Goal: Browse casually: Explore the website without a specific task or goal

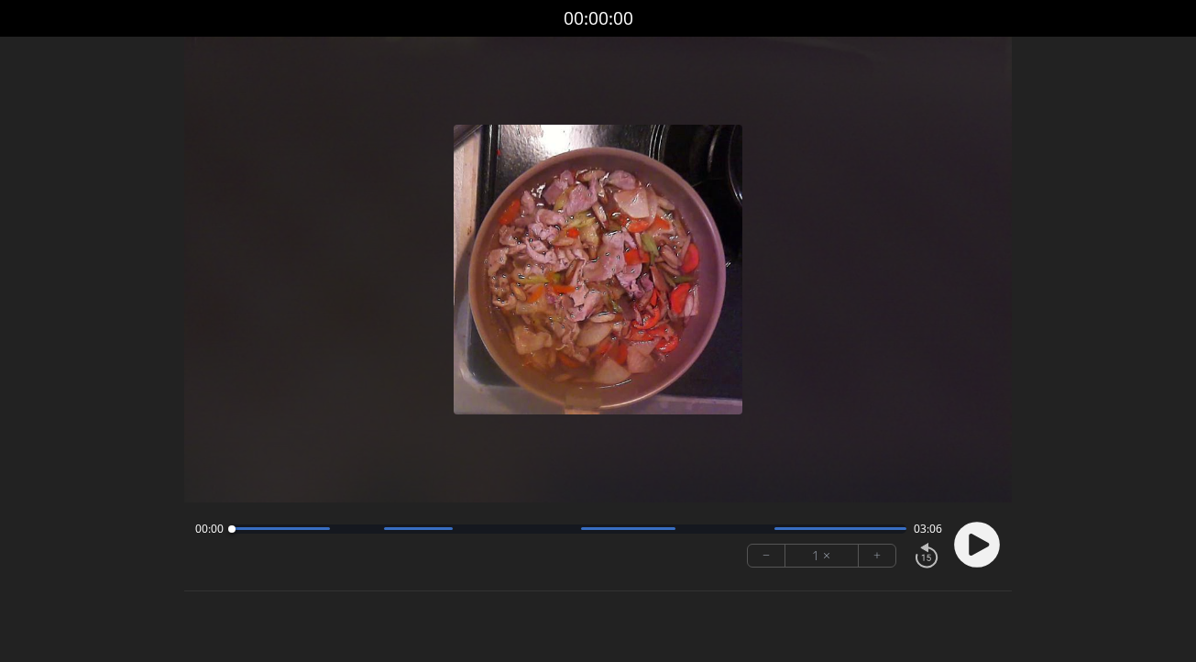
click at [972, 558] on circle at bounding box center [977, 545] width 46 height 46
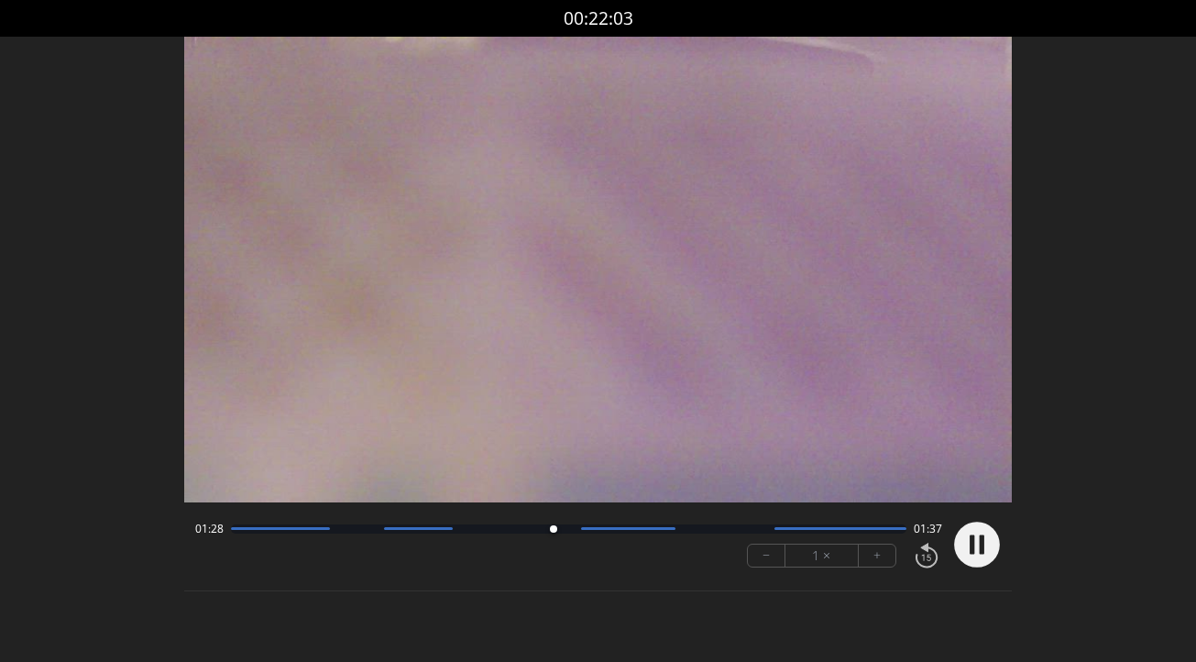
click at [973, 537] on icon at bounding box center [972, 543] width 5 height 19
click at [503, 531] on div at bounding box center [569, 528] width 676 height 9
click at [981, 541] on icon at bounding box center [979, 545] width 20 height 22
click at [577, 528] on div at bounding box center [569, 528] width 676 height 9
click at [521, 534] on div "01:46 01:20" at bounding box center [568, 529] width 747 height 15
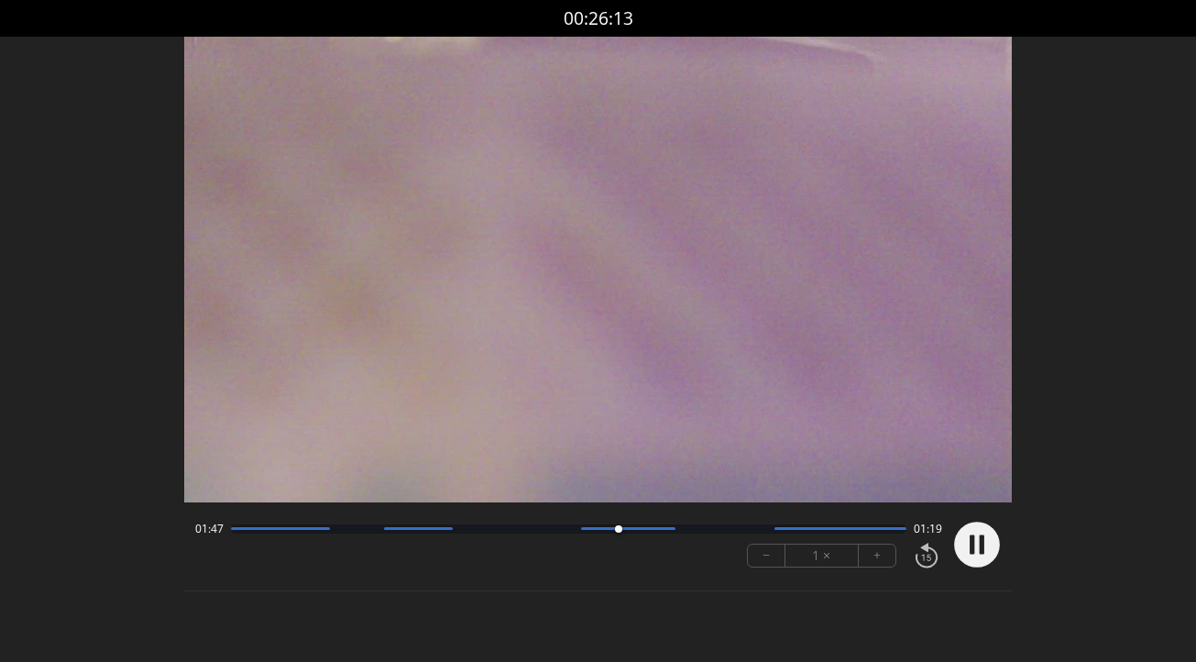
click at [521, 530] on div at bounding box center [569, 528] width 676 height 9
click at [601, 529] on div at bounding box center [628, 528] width 94 height 3
click at [588, 529] on div at bounding box center [628, 528] width 94 height 3
click at [674, 535] on div "02:14 00:52 − 1 × +" at bounding box center [565, 544] width 754 height 62
click at [672, 530] on div at bounding box center [569, 528] width 676 height 9
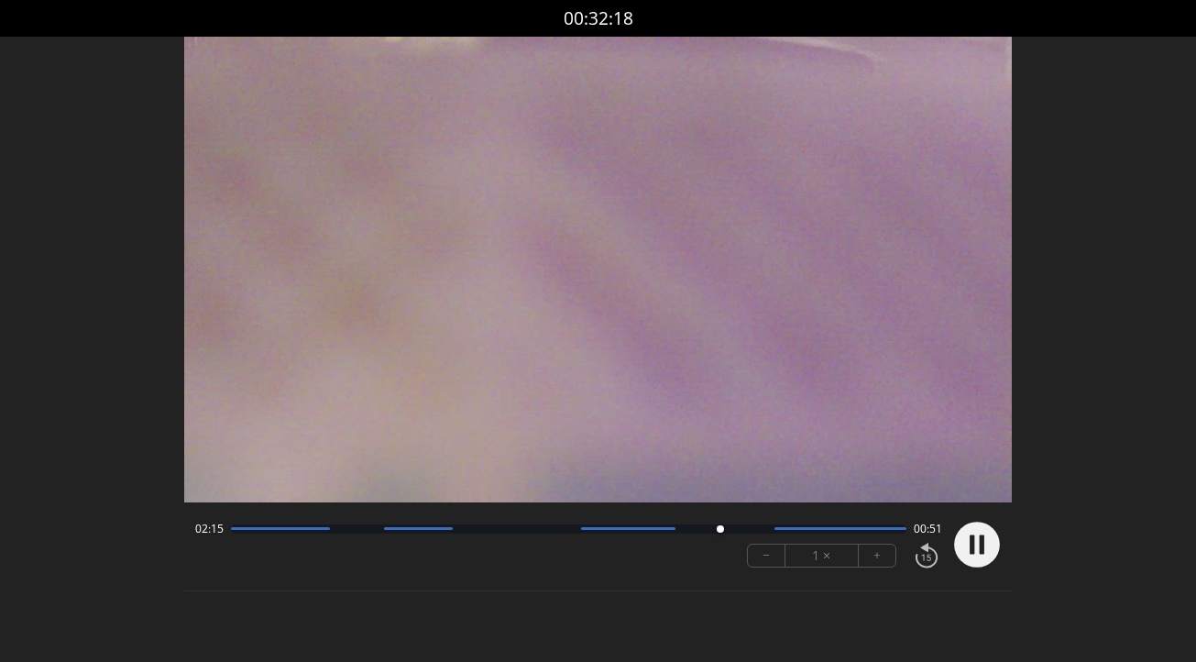
click at [610, 530] on div at bounding box center [569, 528] width 676 height 9
click at [735, 530] on div at bounding box center [569, 528] width 676 height 9
click at [776, 530] on div at bounding box center [569, 528] width 676 height 9
click at [779, 528] on div at bounding box center [840, 528] width 131 height 3
click at [792, 531] on div at bounding box center [569, 528] width 676 height 9
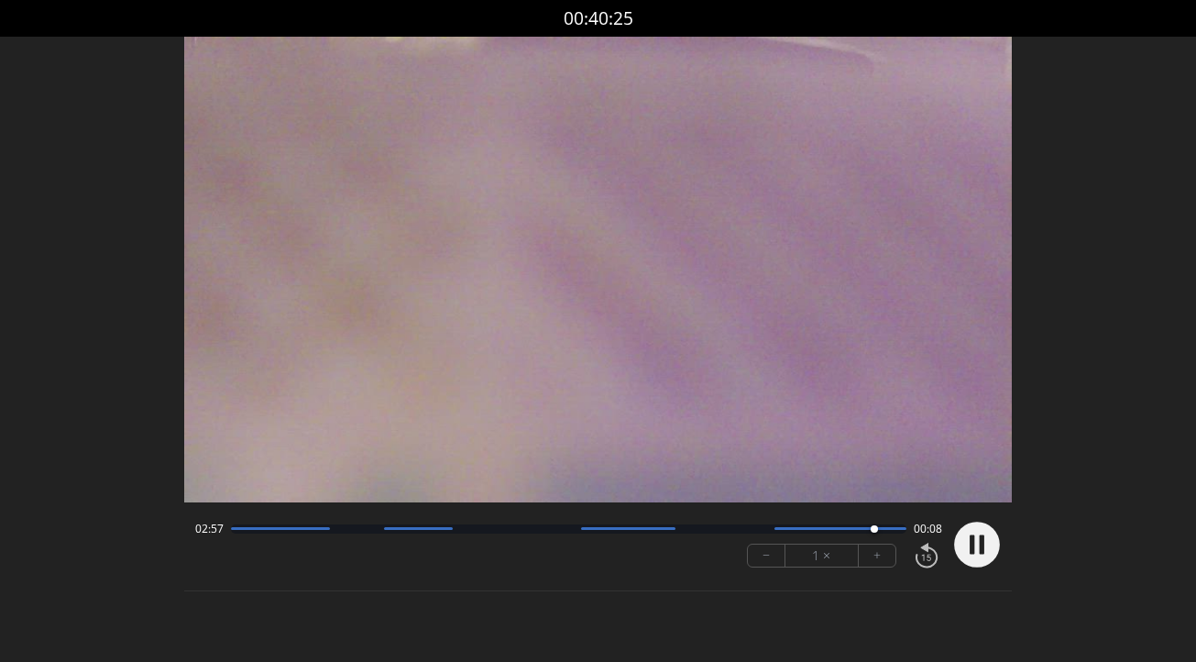
click at [974, 545] on icon at bounding box center [972, 543] width 5 height 19
click at [990, 552] on circle at bounding box center [977, 545] width 46 height 46
click at [819, 528] on div at bounding box center [840, 528] width 131 height 3
click at [968, 552] on circle at bounding box center [977, 545] width 46 height 46
click at [986, 552] on circle at bounding box center [977, 545] width 46 height 46
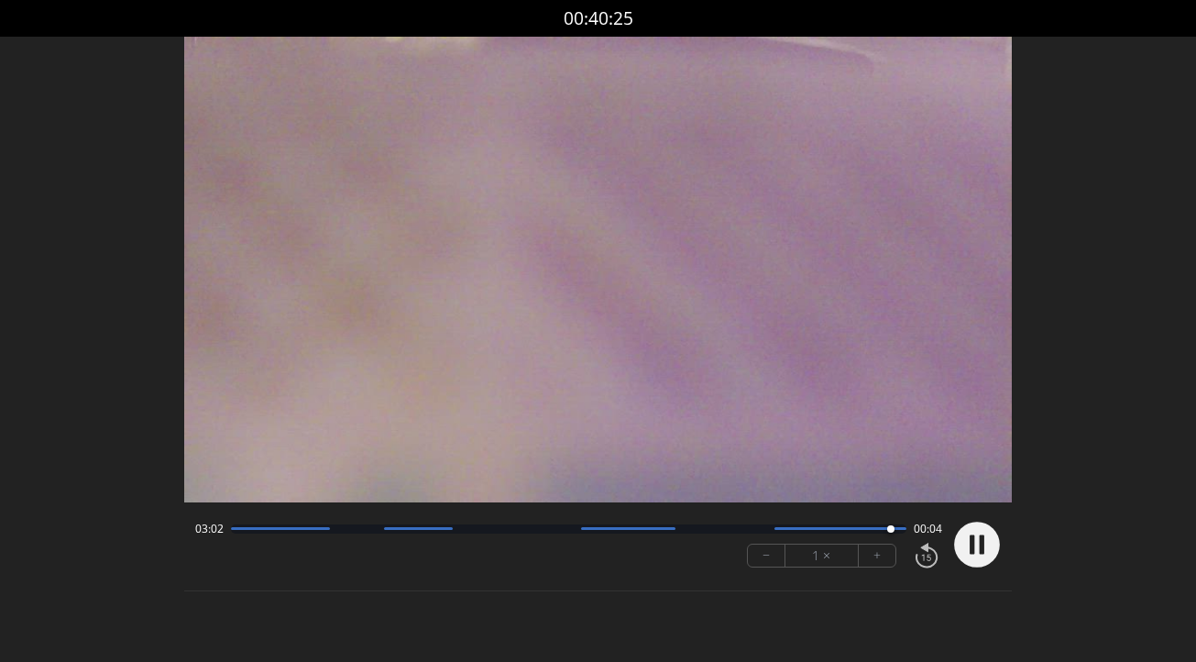
click at [986, 552] on circle at bounding box center [977, 545] width 46 height 46
click at [969, 546] on icon at bounding box center [979, 545] width 20 height 22
click at [969, 546] on circle at bounding box center [977, 545] width 46 height 46
click at [988, 534] on circle at bounding box center [977, 545] width 46 height 46
click at [232, 531] on div at bounding box center [569, 528] width 676 height 9
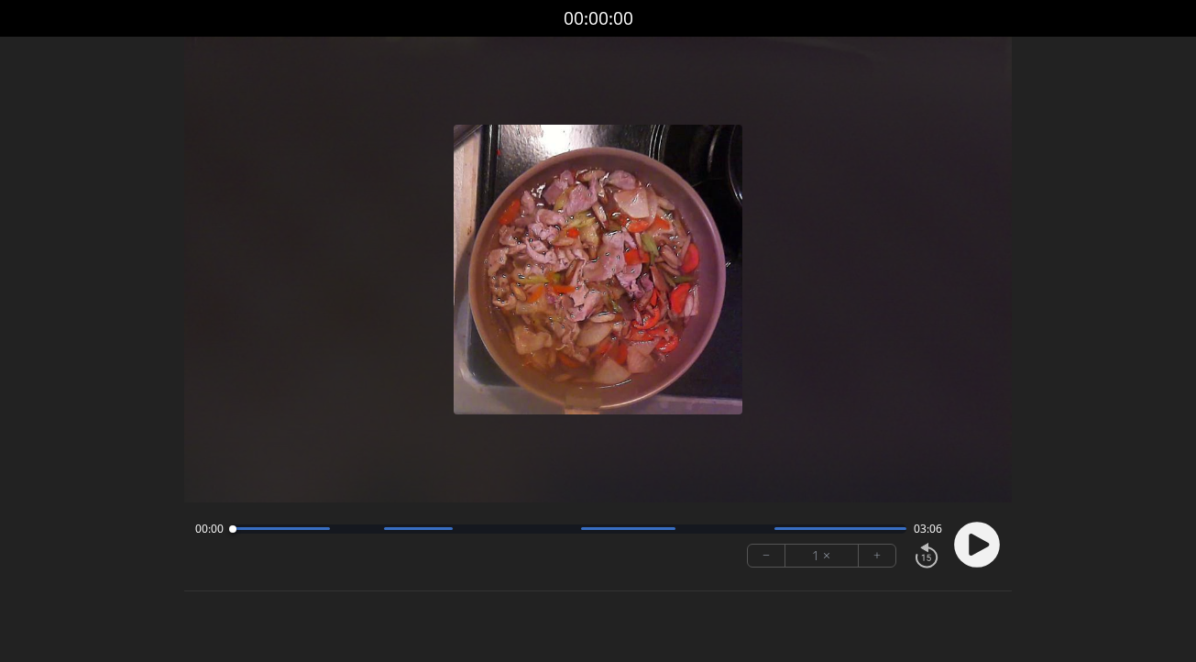
click at [984, 536] on circle at bounding box center [977, 545] width 46 height 46
